Goal: Navigation & Orientation: Find specific page/section

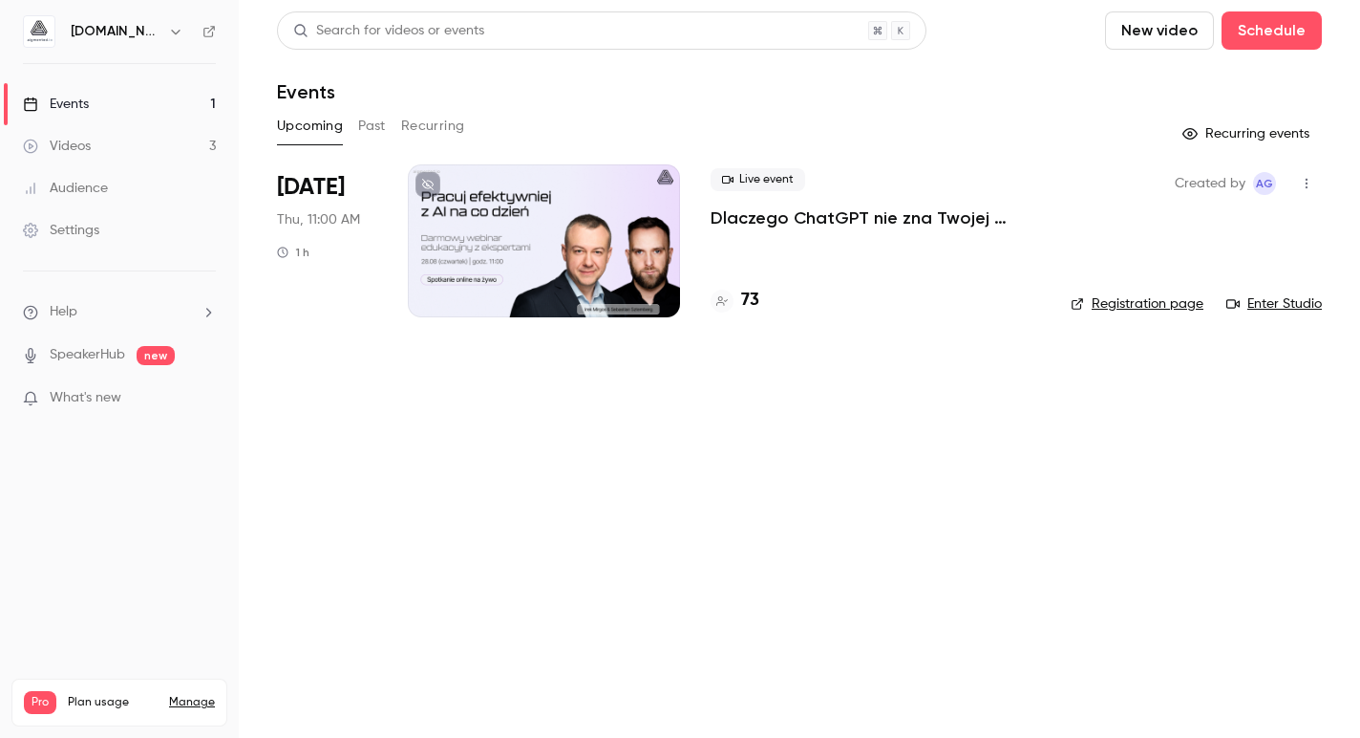
click at [132, 184] on link "Audience" at bounding box center [119, 188] width 239 height 42
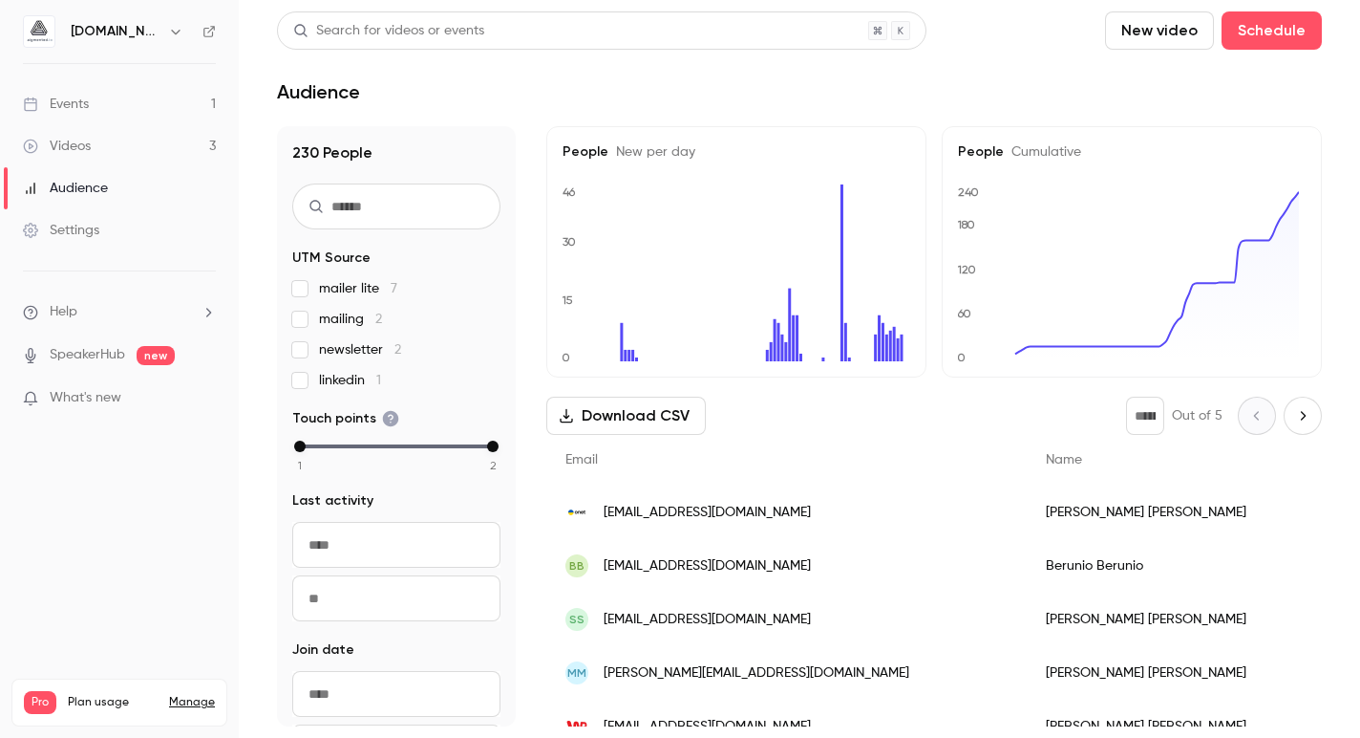
click at [75, 105] on div "Events" at bounding box center [56, 104] width 66 height 19
